Goal: Task Accomplishment & Management: Manage account settings

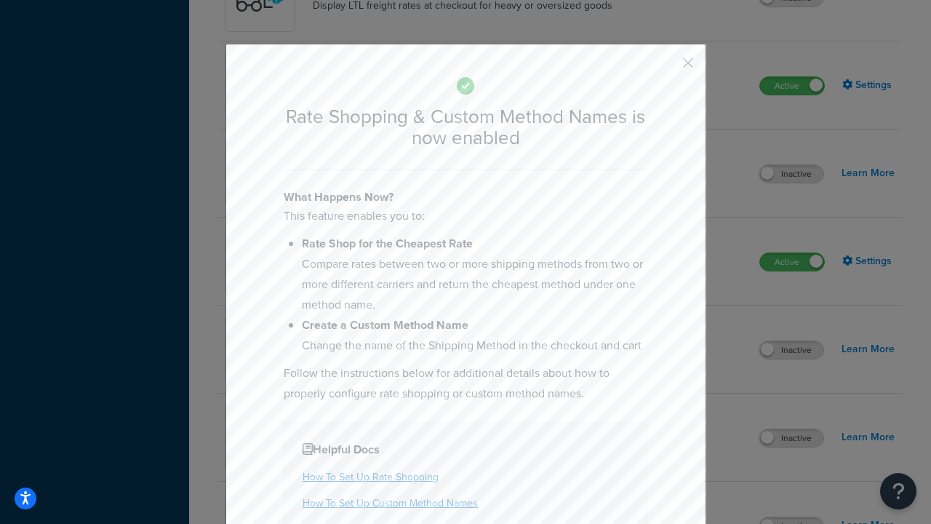
click at [666, 66] on button "button" at bounding box center [667, 68] width 4 height 4
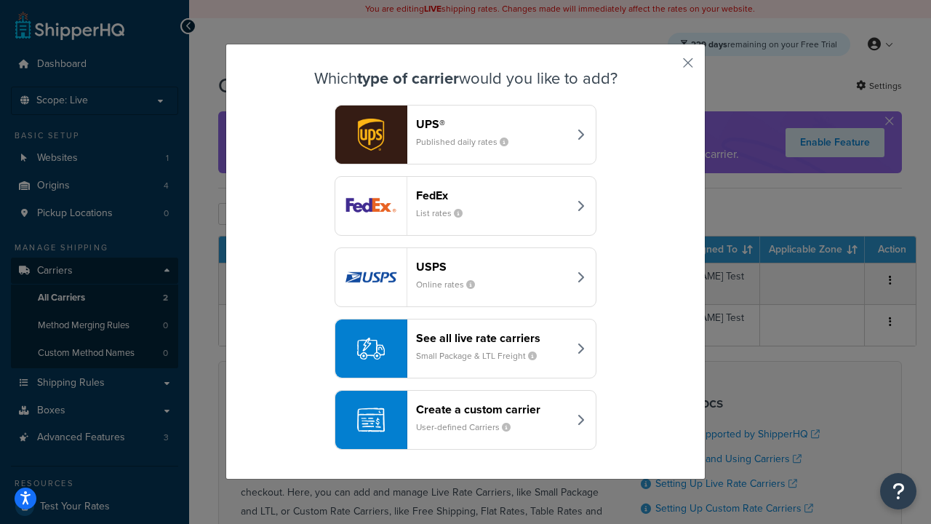
click at [466, 348] on div "See all live rate carriers Small Package & LTL Freight" at bounding box center [492, 348] width 152 height 35
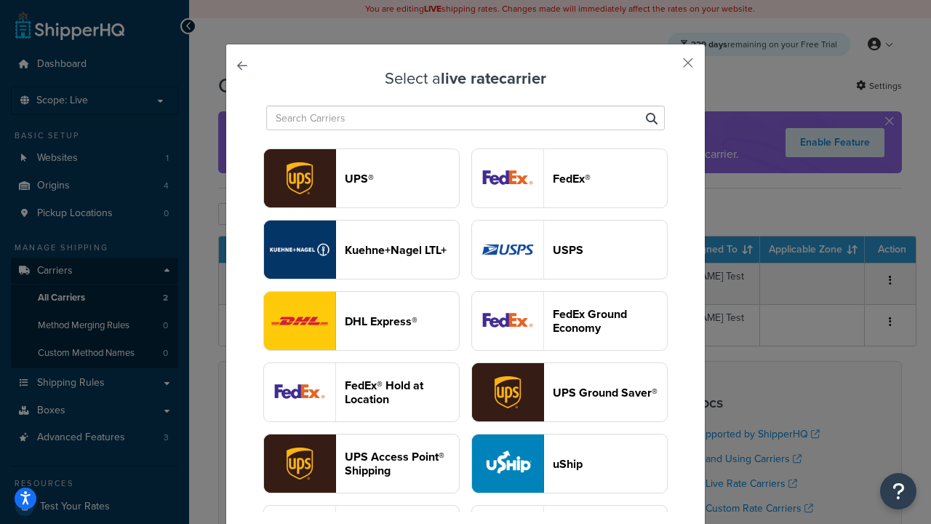
click at [570, 250] on header "USPS" at bounding box center [610, 250] width 114 height 14
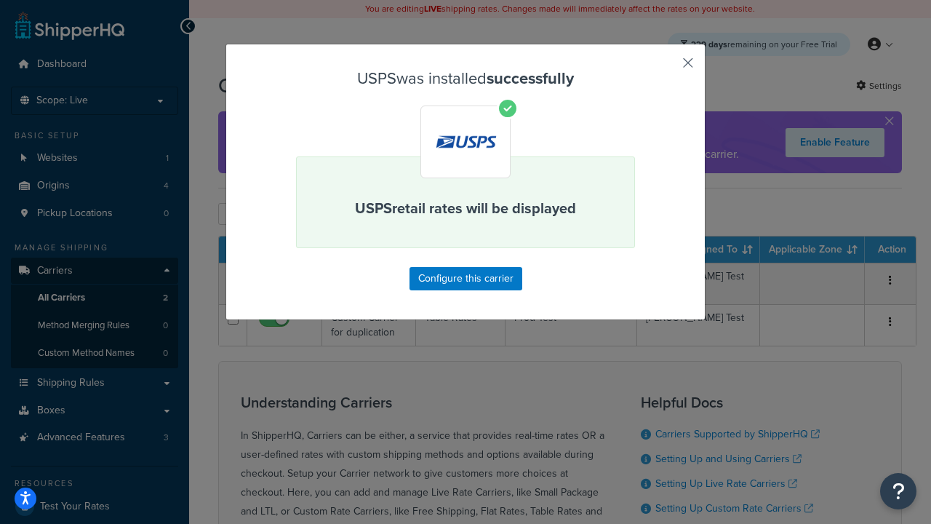
click at [666, 68] on button "button" at bounding box center [667, 68] width 4 height 4
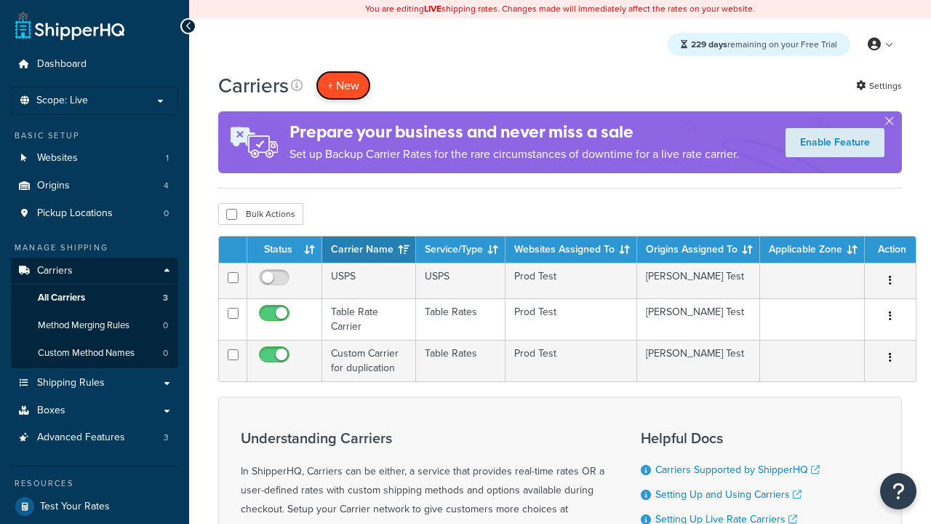
click at [343, 85] on button "+ New" at bounding box center [343, 86] width 55 height 30
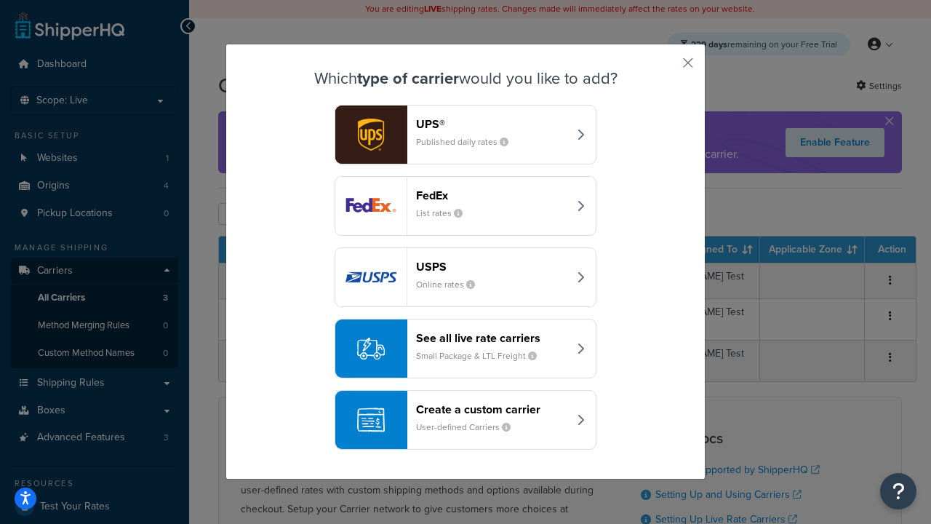
click at [466, 348] on div "See all live rate carriers Small Package & LTL Freight" at bounding box center [492, 348] width 152 height 35
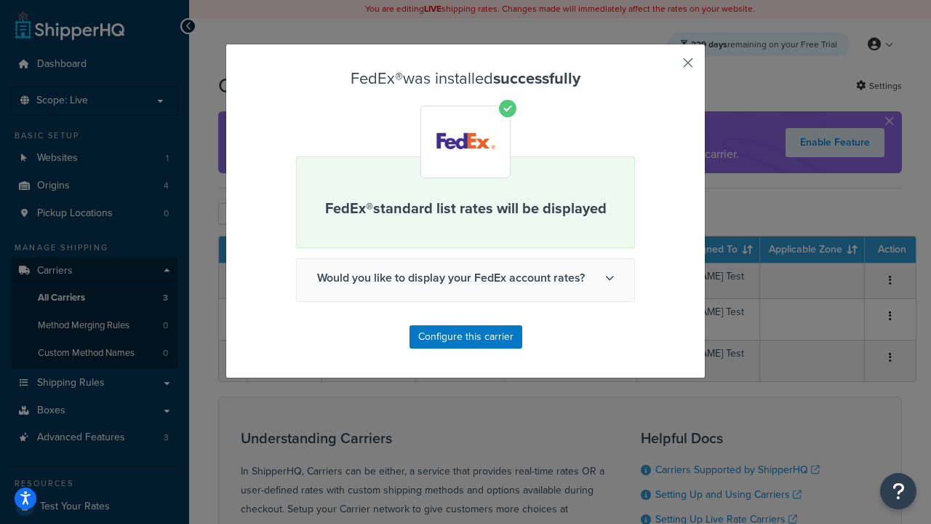
click at [666, 68] on button "button" at bounding box center [667, 68] width 4 height 4
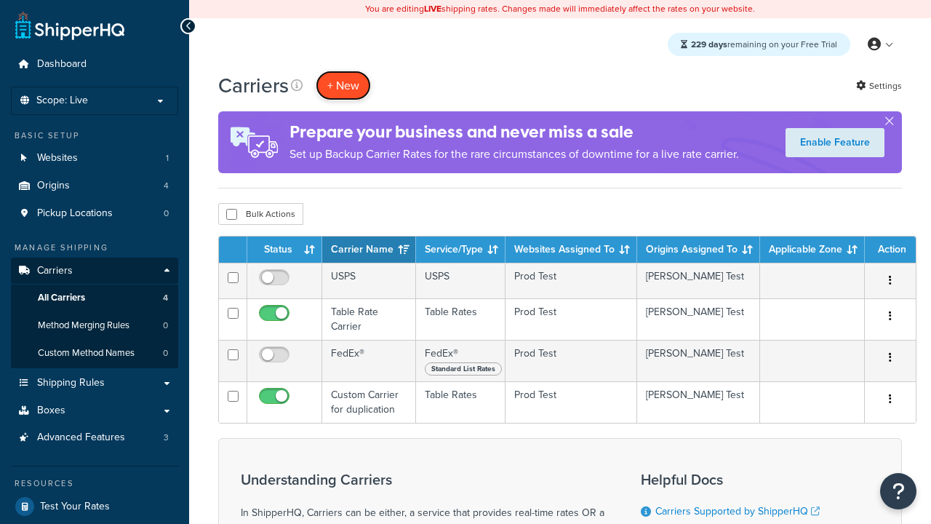
click at [343, 85] on button "+ New" at bounding box center [343, 86] width 55 height 30
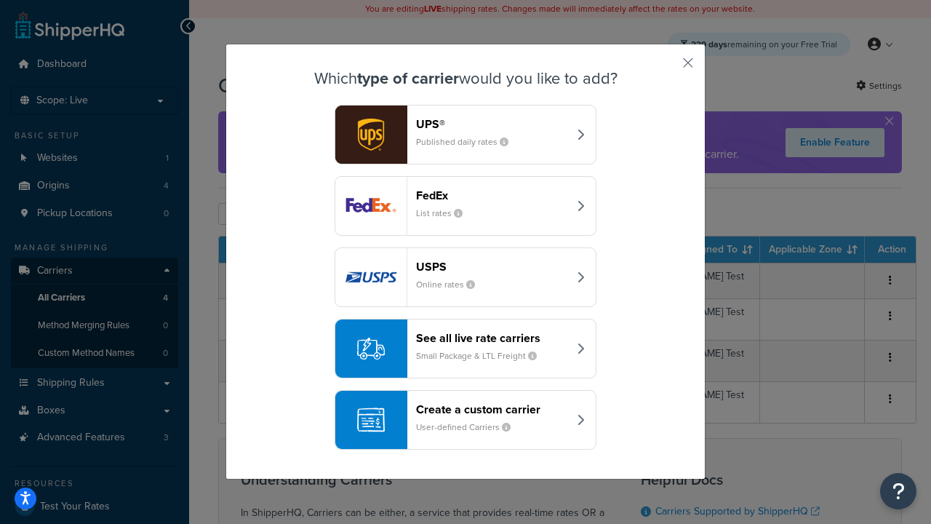
click at [466, 348] on div "See all live rate carriers Small Package & LTL Freight" at bounding box center [492, 348] width 152 height 35
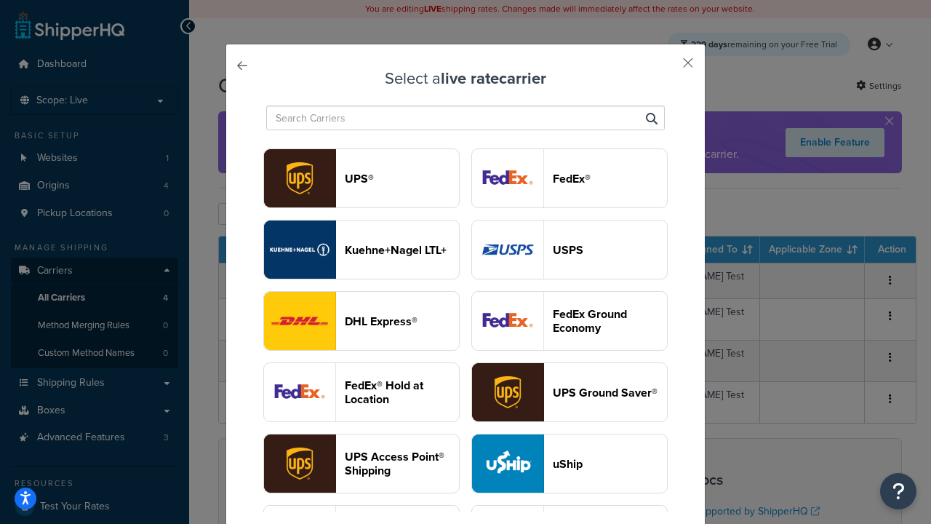
click at [402, 178] on header "UPS®" at bounding box center [402, 179] width 114 height 14
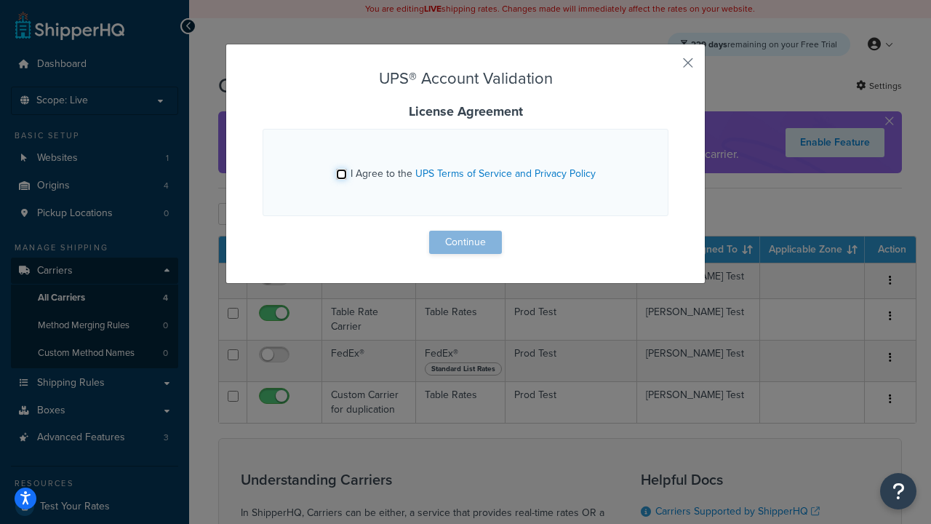
click at [341, 174] on input "I Agree to the UPS Terms of Service and Privacy Policy" at bounding box center [341, 174] width 11 height 11
checkbox input "true"
click at [466, 242] on button "Continue" at bounding box center [465, 242] width 73 height 23
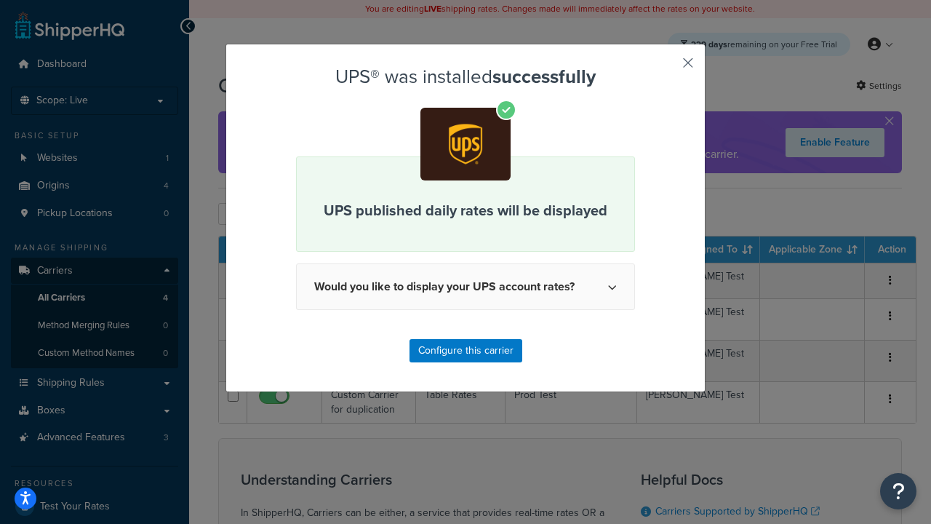
click at [666, 68] on button "button" at bounding box center [667, 68] width 4 height 4
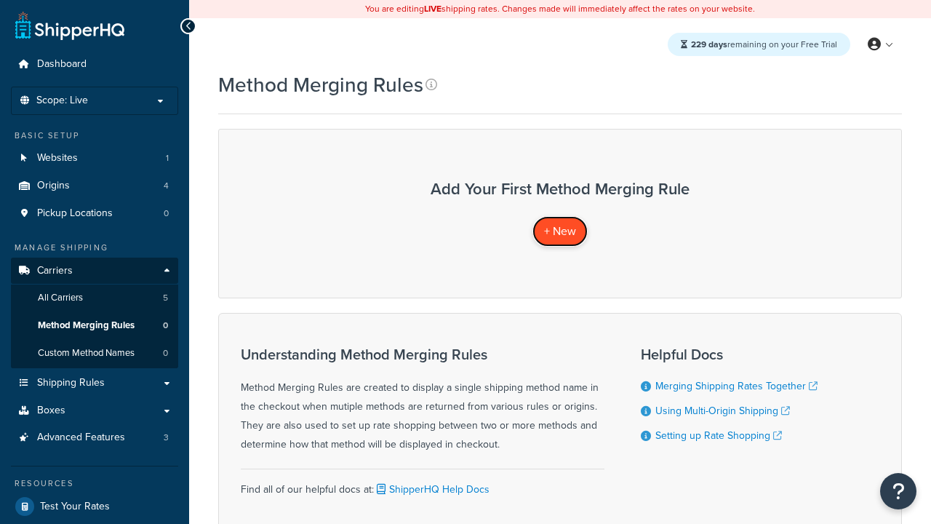
click at [560, 231] on span "+ New" at bounding box center [560, 231] width 32 height 17
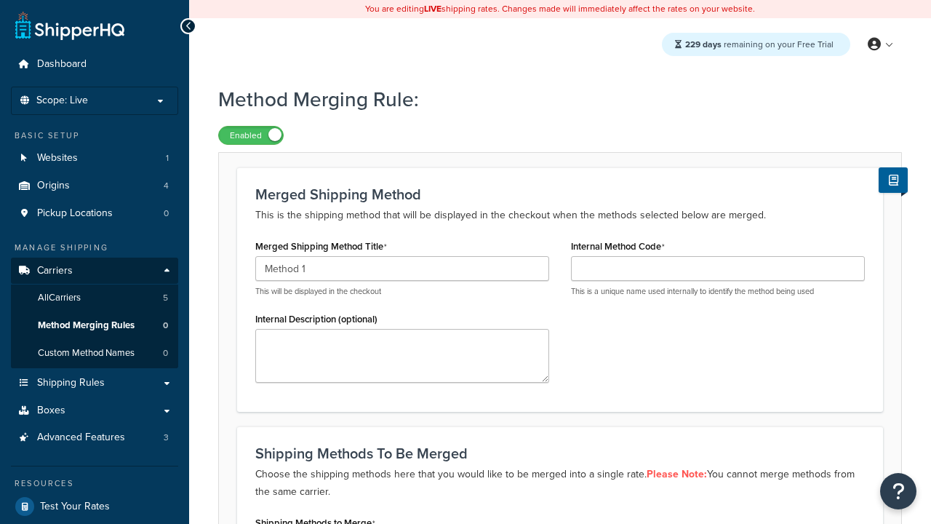
type input "Method 1"
type input "001"
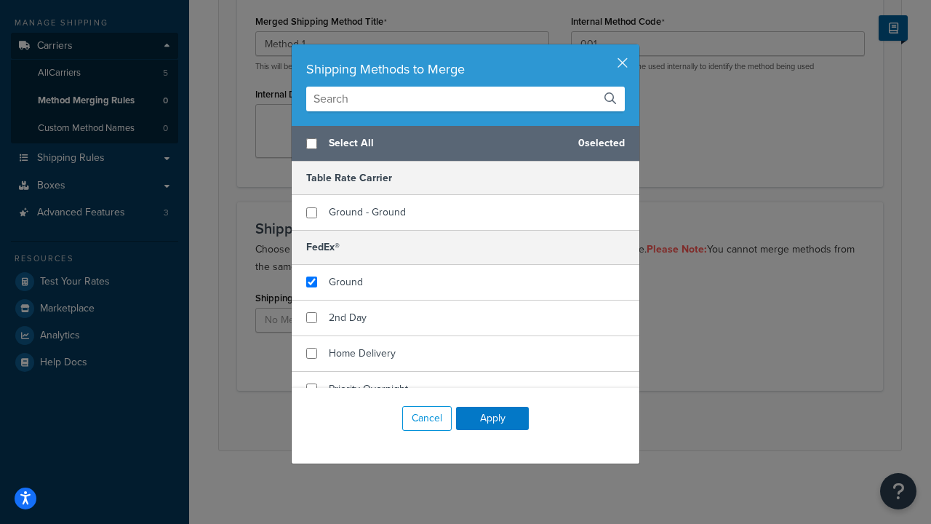
click at [346, 282] on span "Ground" at bounding box center [346, 281] width 34 height 15
checkbox input "true"
click at [492, 418] on button "Apply" at bounding box center [492, 418] width 73 height 23
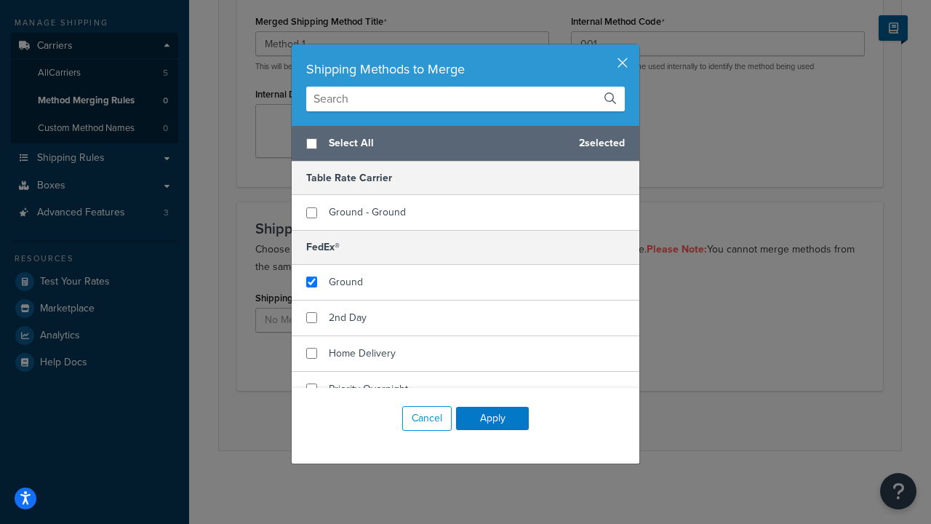
click at [551, 420] on button "Save" at bounding box center [551, 420] width 39 height 23
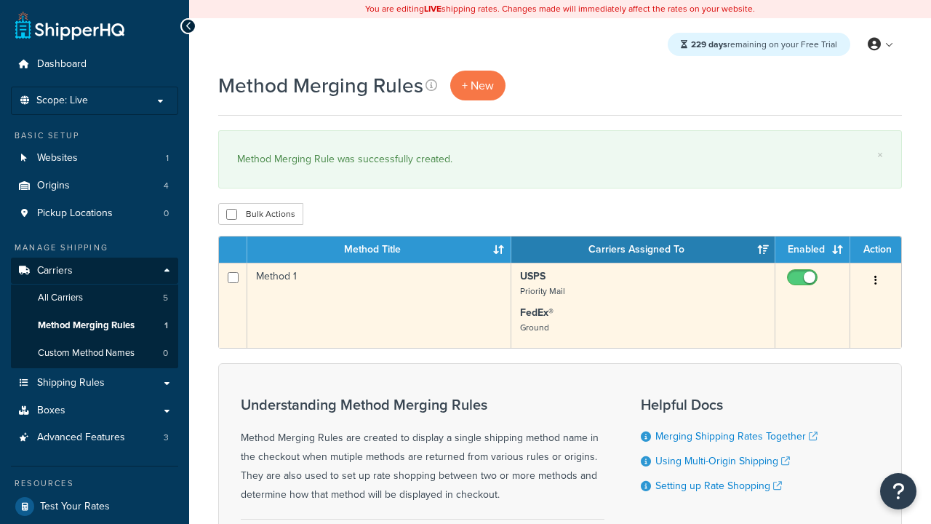
click at [876, 282] on icon "button" at bounding box center [875, 280] width 3 height 10
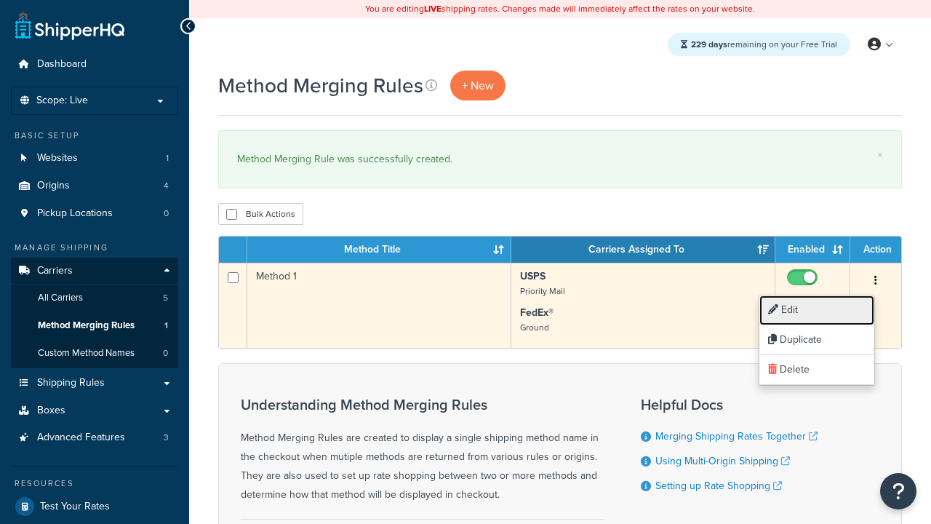
click at [817, 310] on link "Edit" at bounding box center [816, 310] width 115 height 30
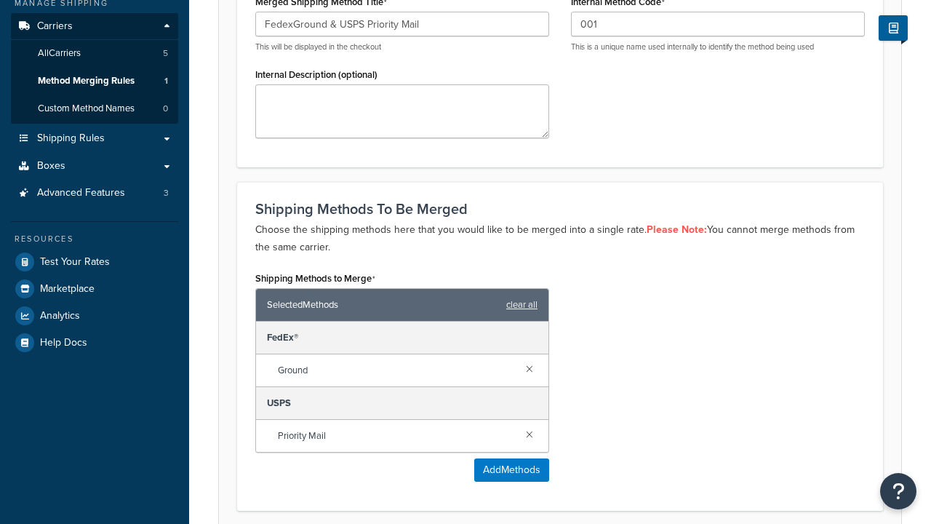
type input "FedexGround & USPS Priority Mail"
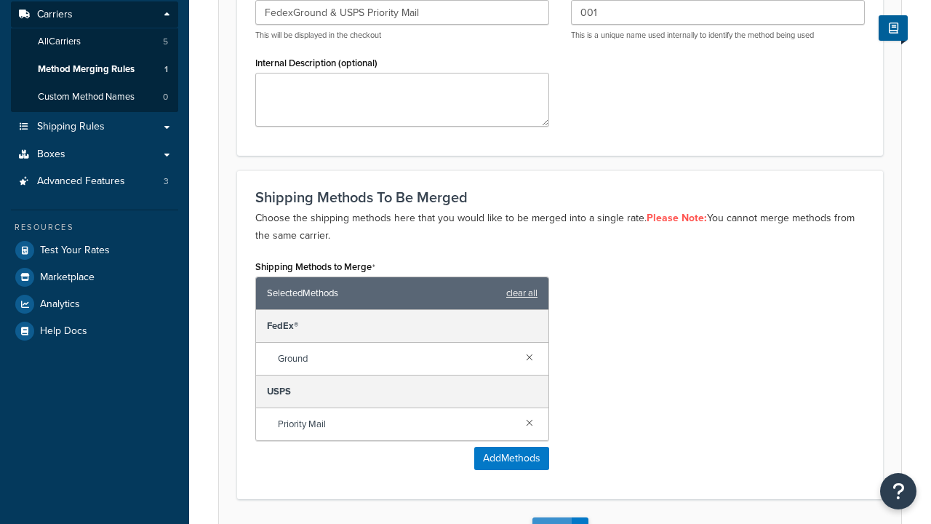
click at [551, 517] on button "Save" at bounding box center [551, 528] width 39 height 23
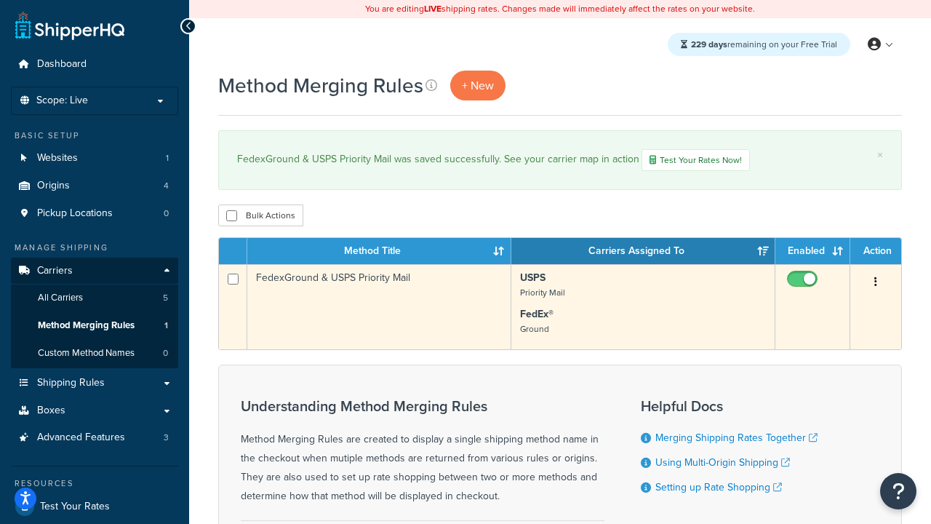
click at [876, 284] on icon "button" at bounding box center [875, 281] width 3 height 10
click at [0, 0] on link "Duplicate" at bounding box center [0, 0] width 0 height 0
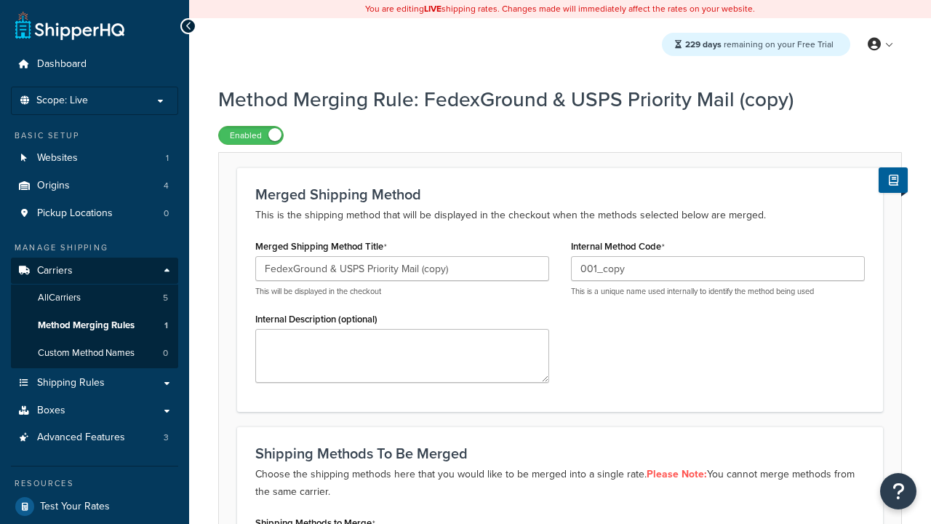
scroll to position [226, 0]
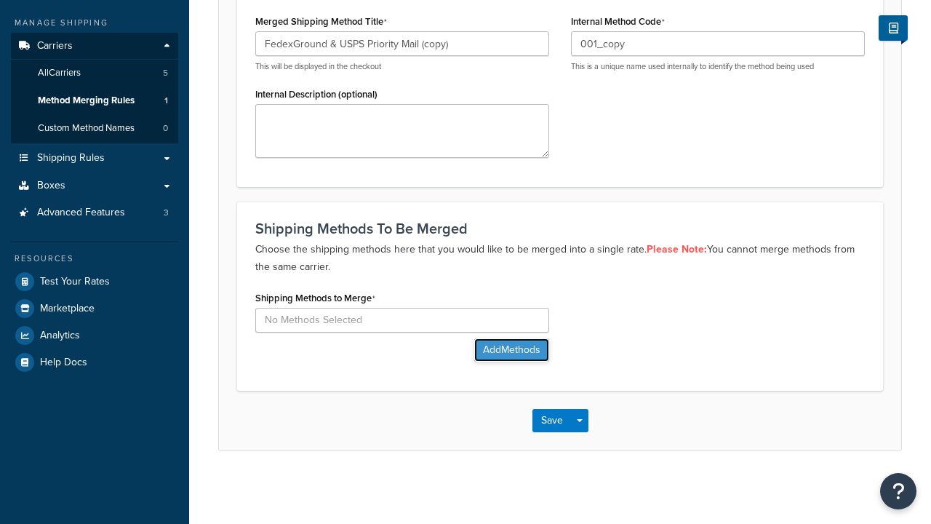
click at [510, 349] on button "Add Methods" at bounding box center [511, 349] width 75 height 23
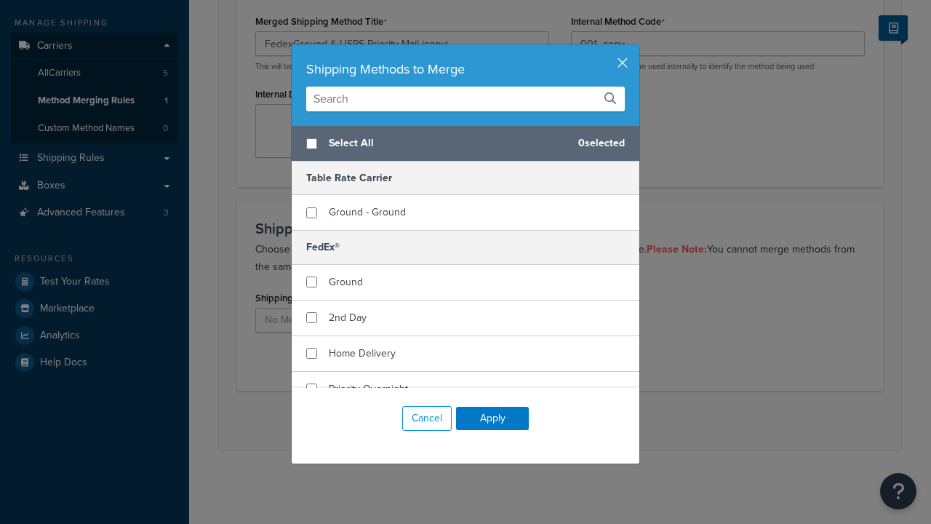
scroll to position [0, 0]
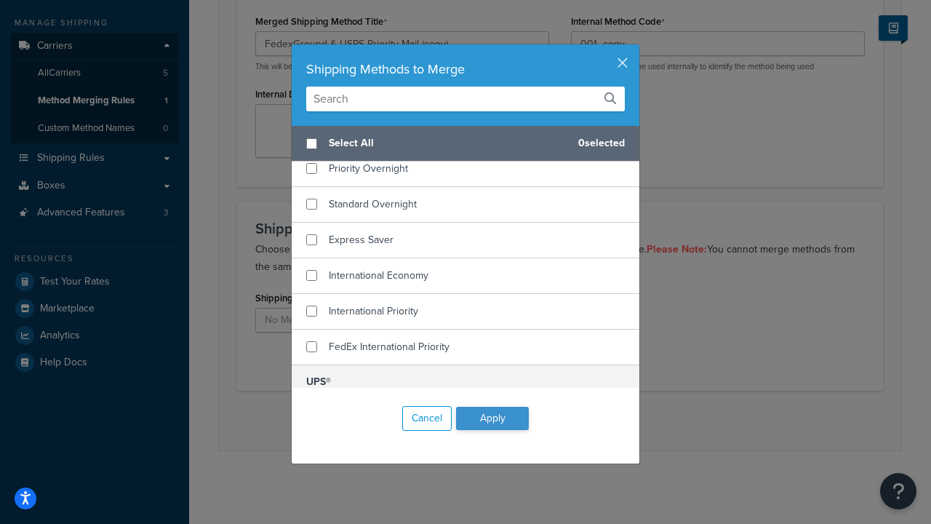
click at [362, 140] on span "Home Delivery" at bounding box center [362, 132] width 67 height 15
checkbox input "true"
click at [359, 408] on span "UPS® Ground" at bounding box center [359, 415] width 61 height 15
checkbox input "true"
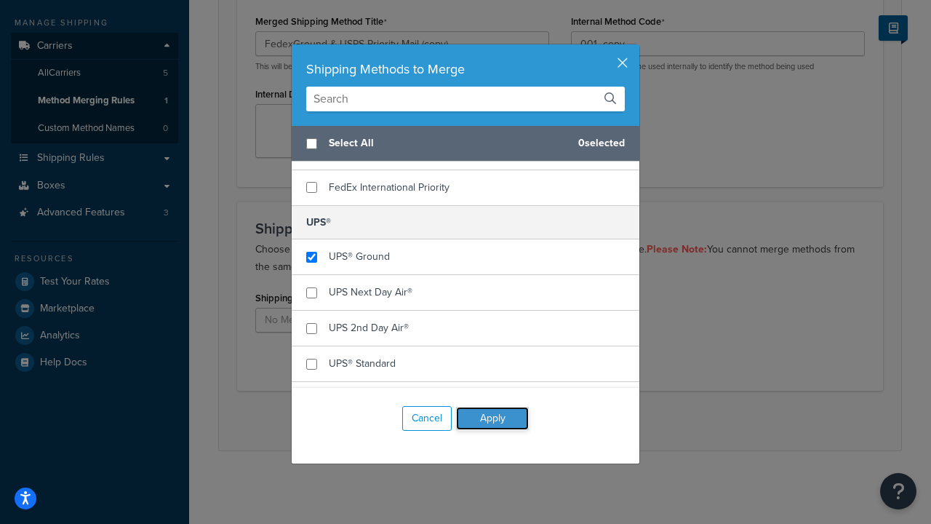
click at [492, 418] on button "Apply" at bounding box center [492, 418] width 73 height 23
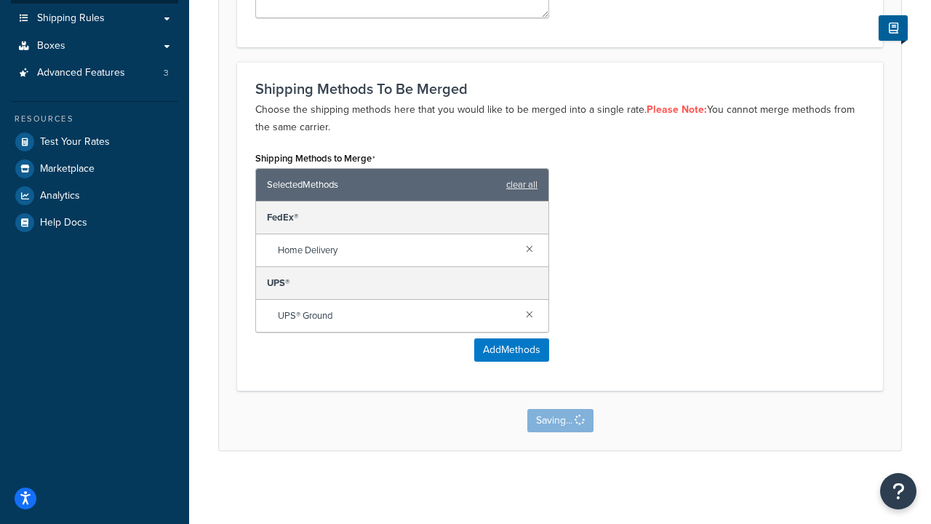
scroll to position [0, 0]
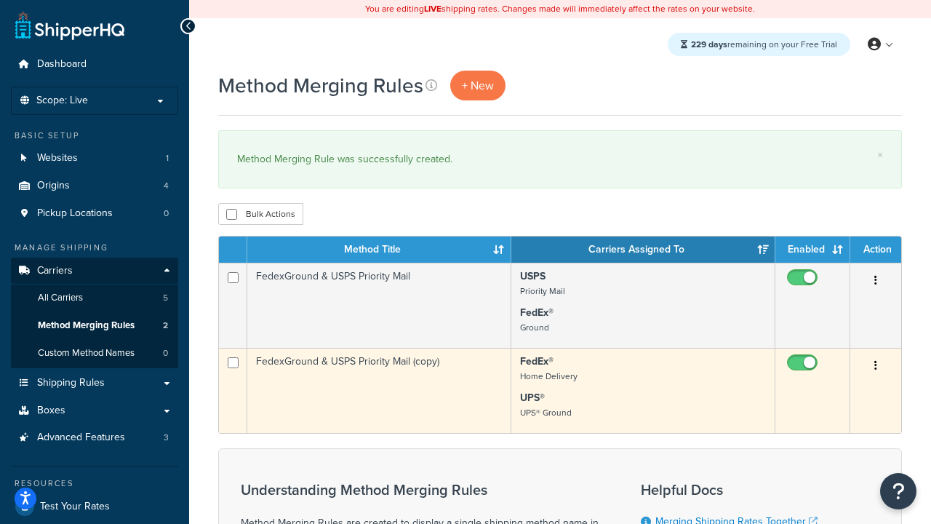
click at [876, 367] on icon "button" at bounding box center [875, 365] width 3 height 10
click at [0, 0] on link "Delete" at bounding box center [0, 0] width 0 height 0
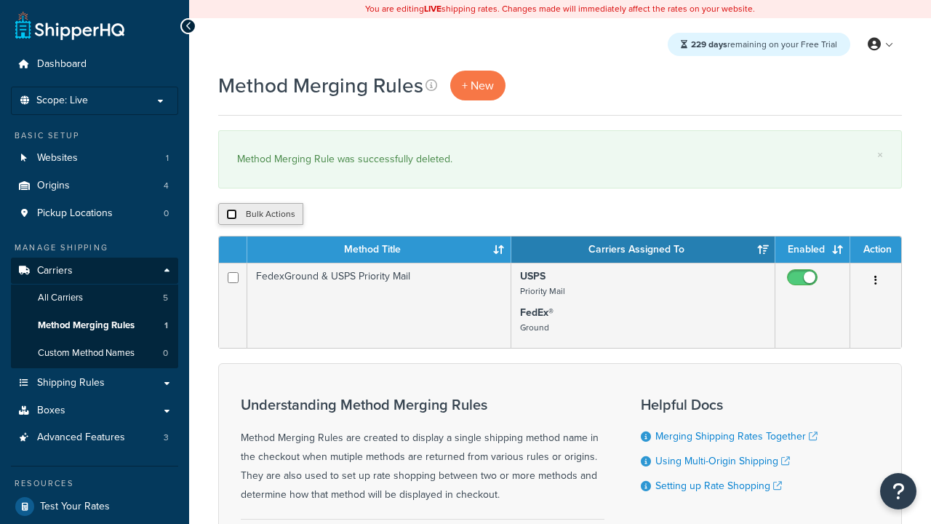
click at [231, 215] on input "checkbox" at bounding box center [231, 214] width 11 height 11
checkbox input "true"
click at [391, 215] on button "Delete" at bounding box center [388, 214] width 50 height 22
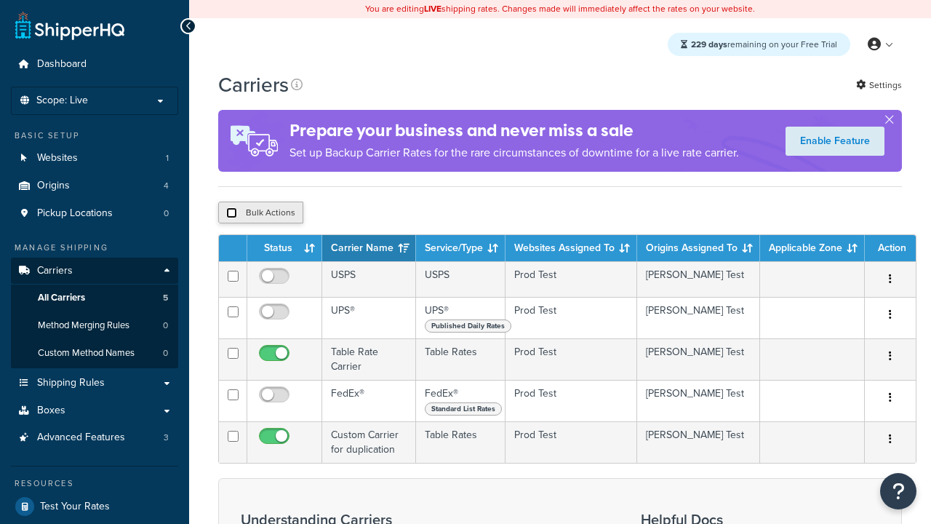
click at [231, 215] on input "checkbox" at bounding box center [231, 212] width 11 height 11
checkbox input "true"
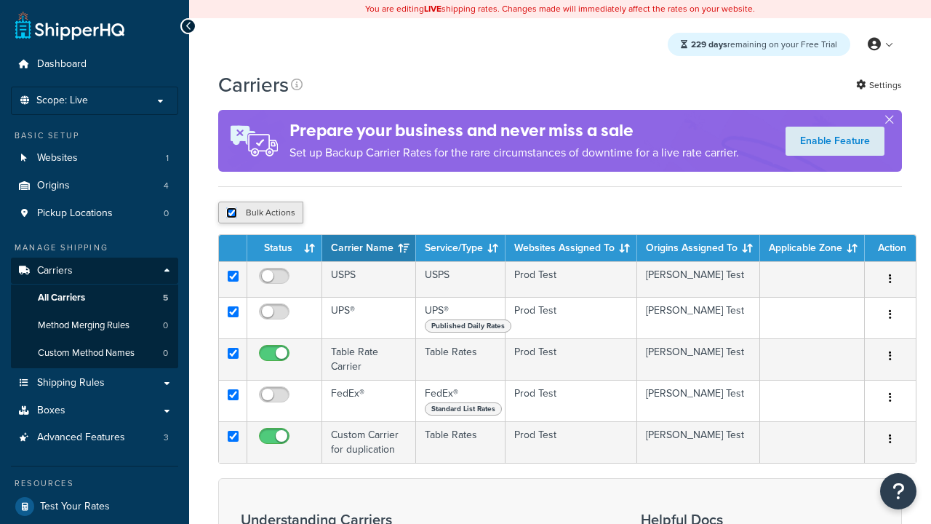
checkbox input "true"
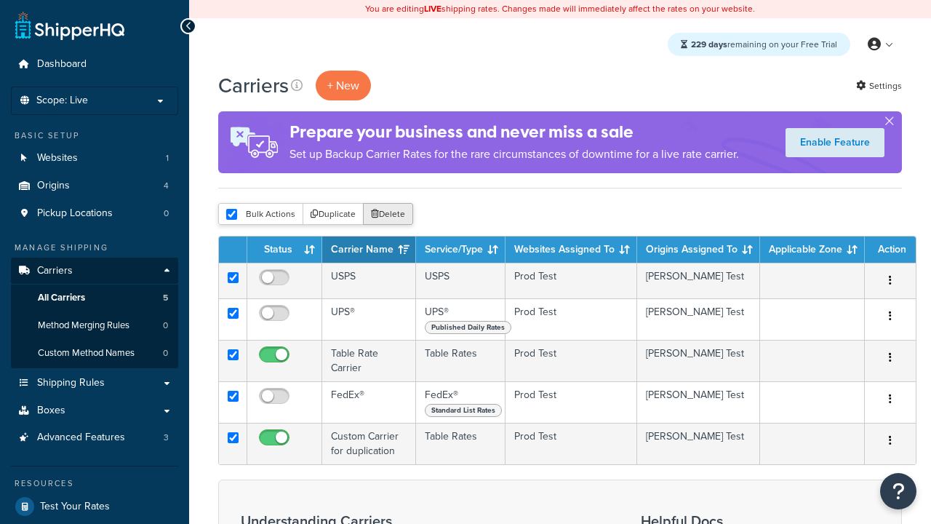
click at [391, 215] on button "Delete" at bounding box center [388, 214] width 50 height 22
